Goal: Task Accomplishment & Management: Manage account settings

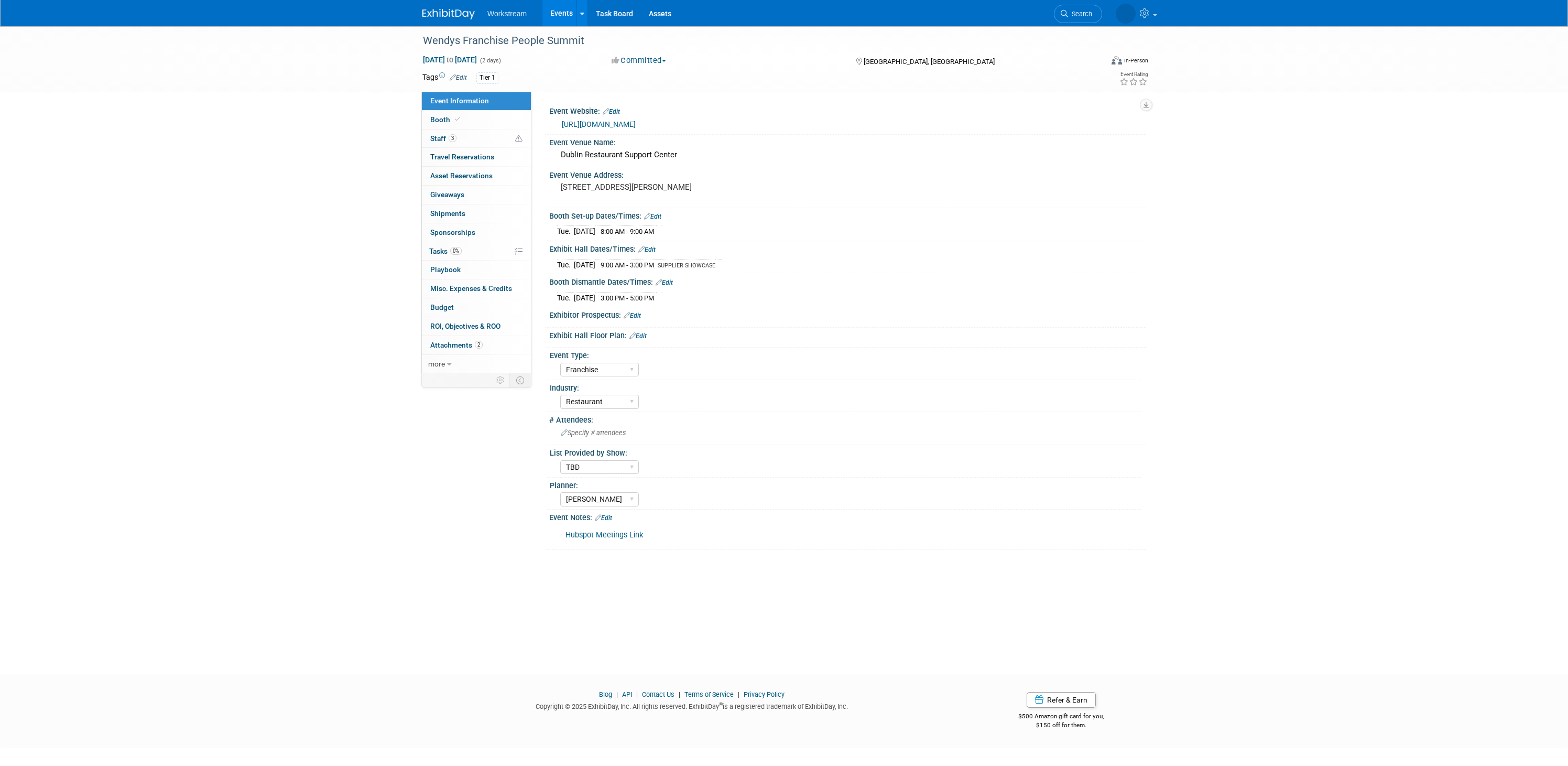
select select "Franchise"
select select "Restaurant"
select select "TBD"
select select "[PERSON_NAME]"
click at [433, 138] on span "Staff 3" at bounding box center [443, 138] width 26 height 9
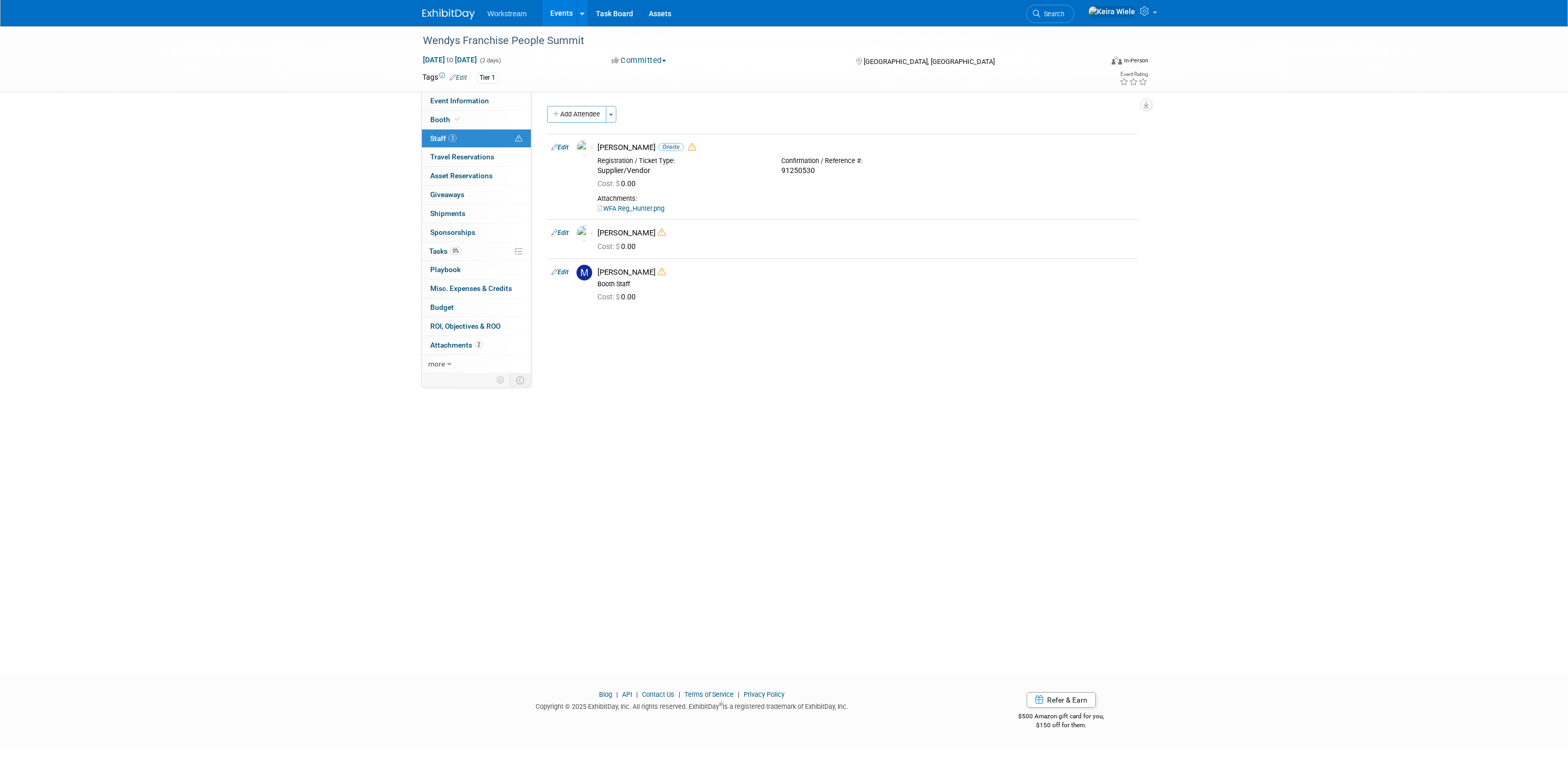
click at [454, 16] on img at bounding box center [449, 14] width 52 height 10
